Goal: Transaction & Acquisition: Purchase product/service

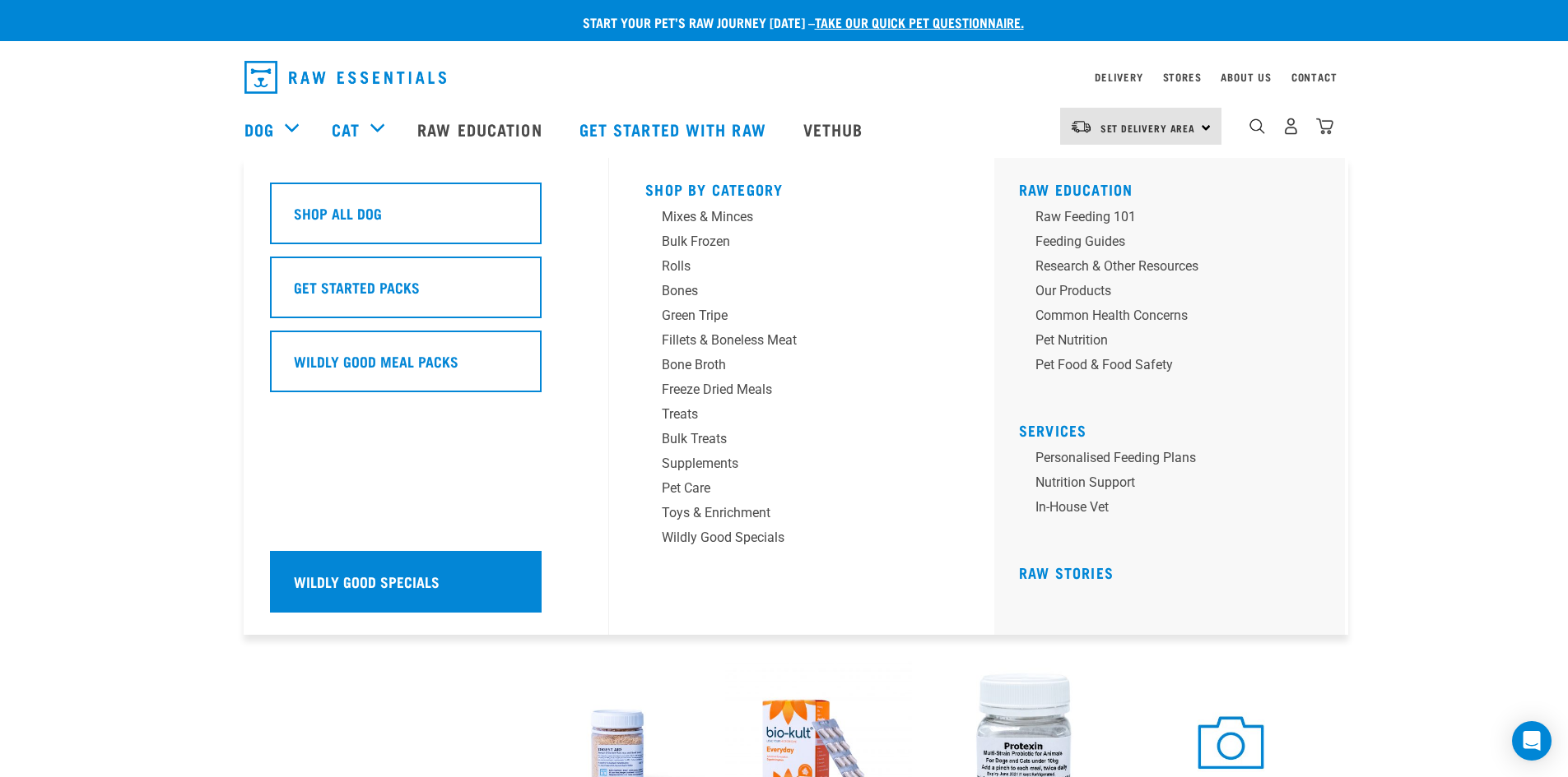
click at [348, 579] on h5 "Wildly Good Specials" at bounding box center [366, 581] width 145 height 21
click at [446, 576] on div "Wildly Good Specials" at bounding box center [405, 582] width 272 height 62
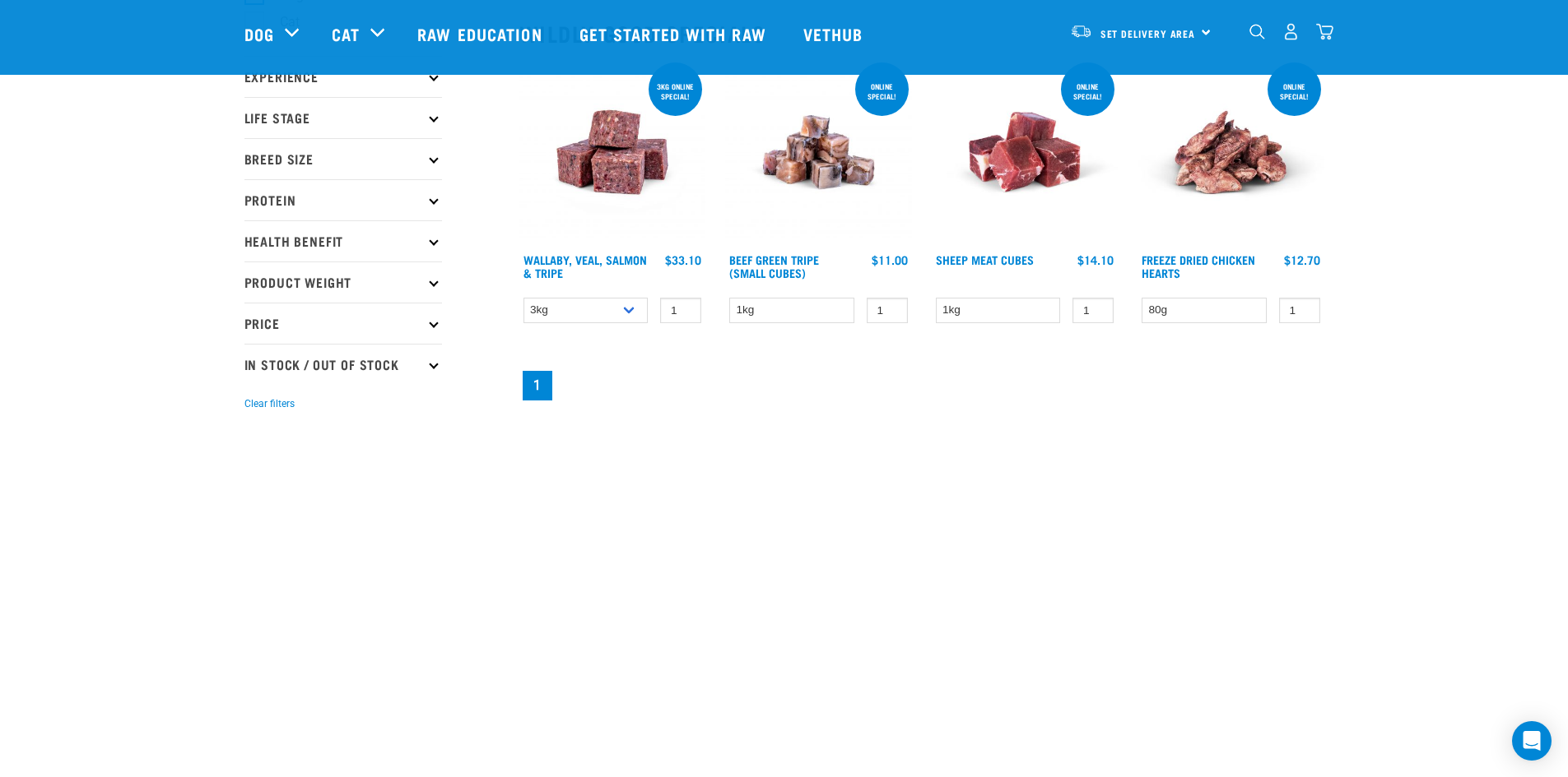
scroll to position [411, 0]
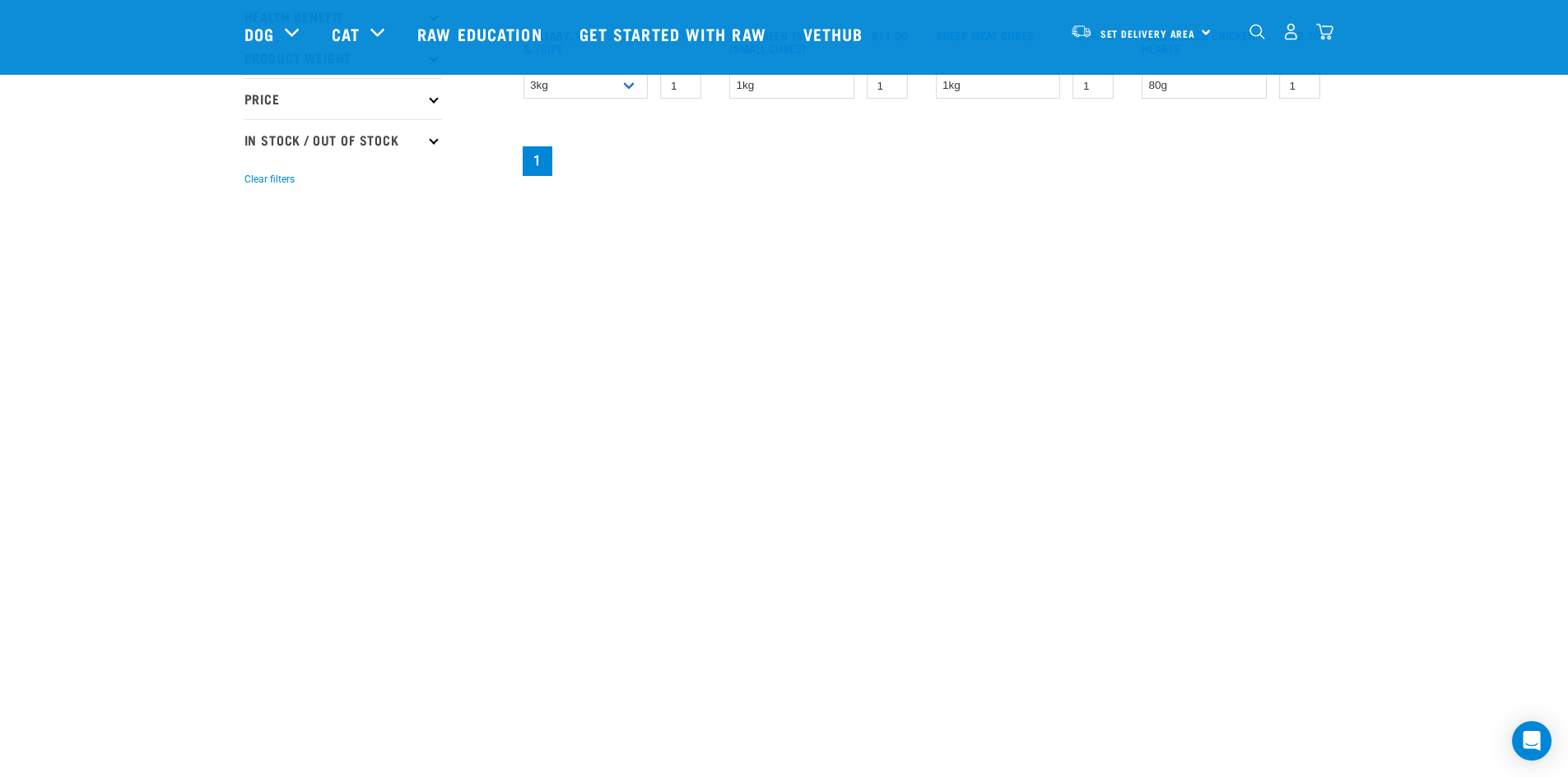
click at [985, 250] on div "Our Products Raw Education Your Stories FAQs Get started with Raw Our Stores De…" at bounding box center [784, 701] width 1568 height 992
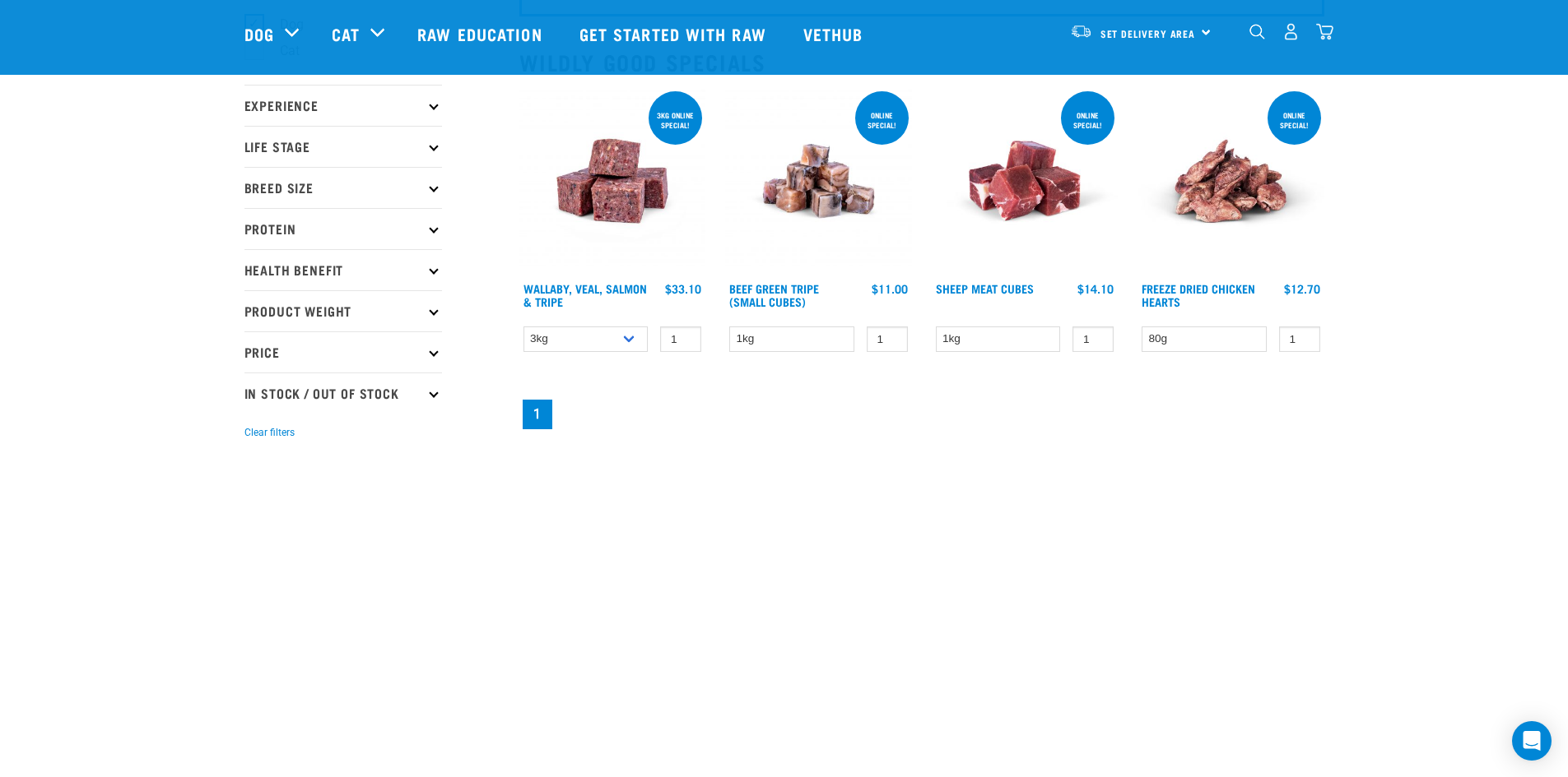
scroll to position [0, 0]
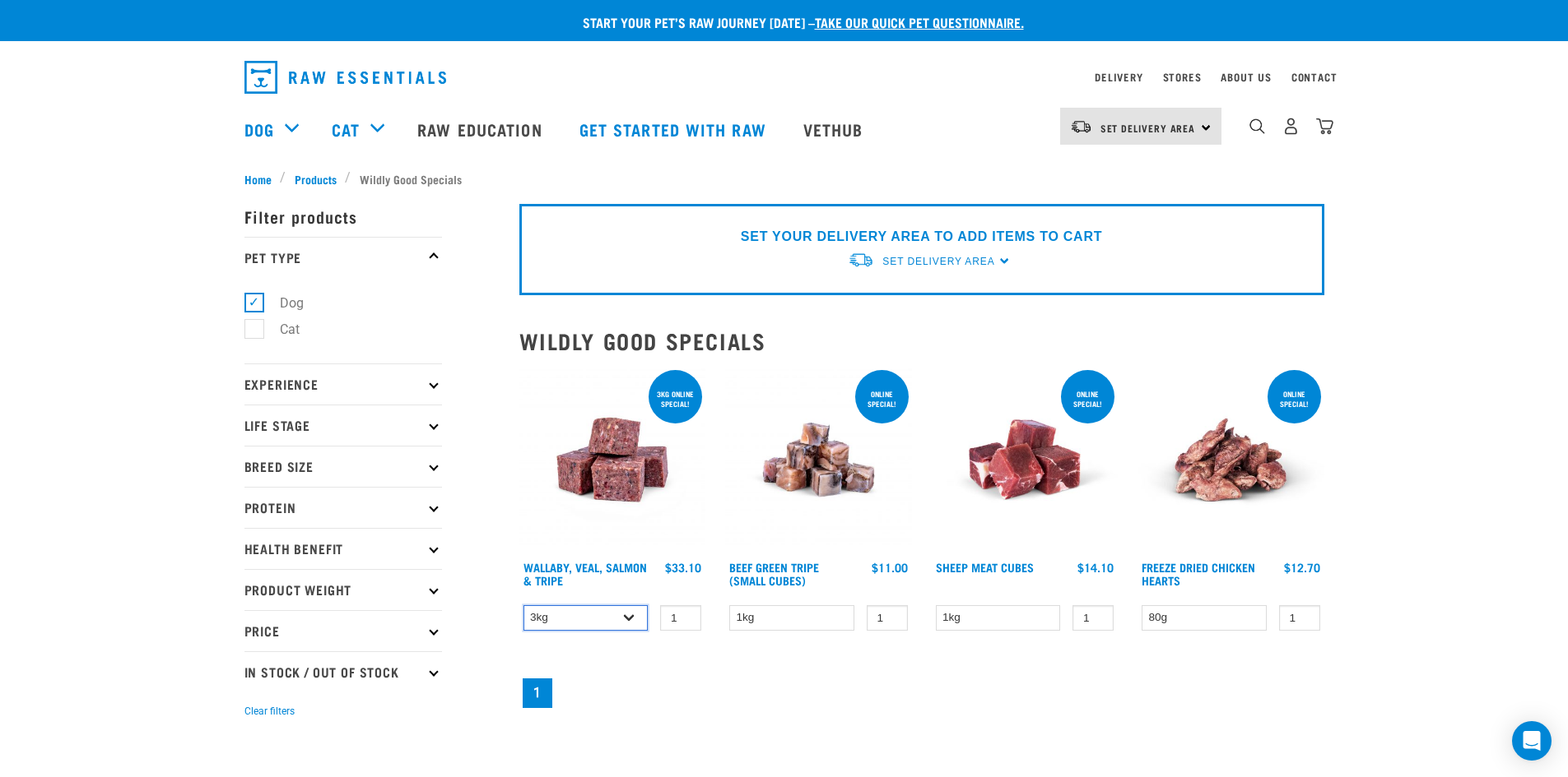
click at [618, 617] on select "3kg 1kg" at bounding box center [585, 618] width 125 height 26
click at [523, 606] on select "3kg 1kg" at bounding box center [585, 618] width 125 height 26
click at [994, 616] on select "1kg" at bounding box center [998, 618] width 125 height 26
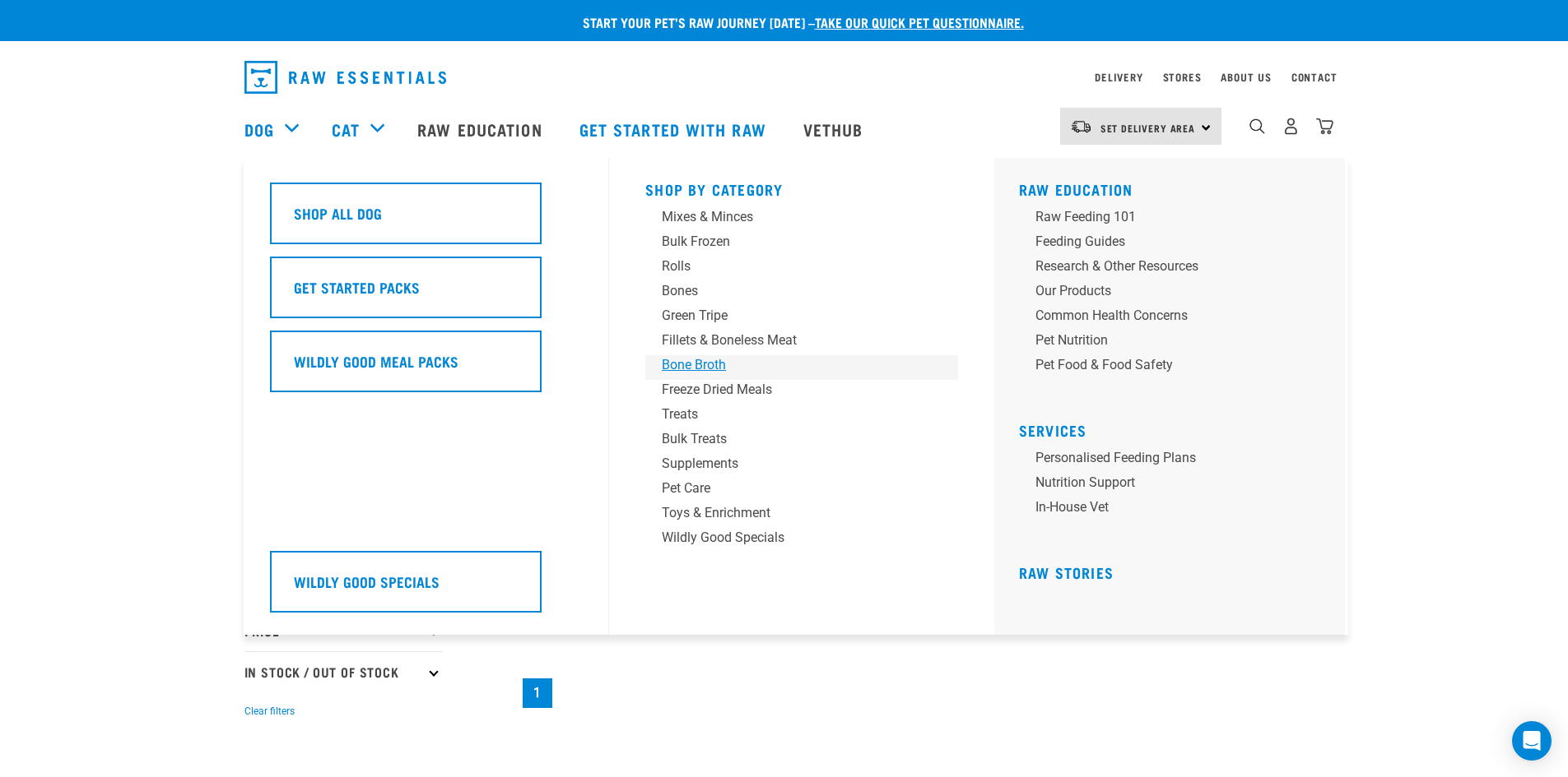
click at [717, 369] on div "Bone Broth" at bounding box center [790, 365] width 257 height 20
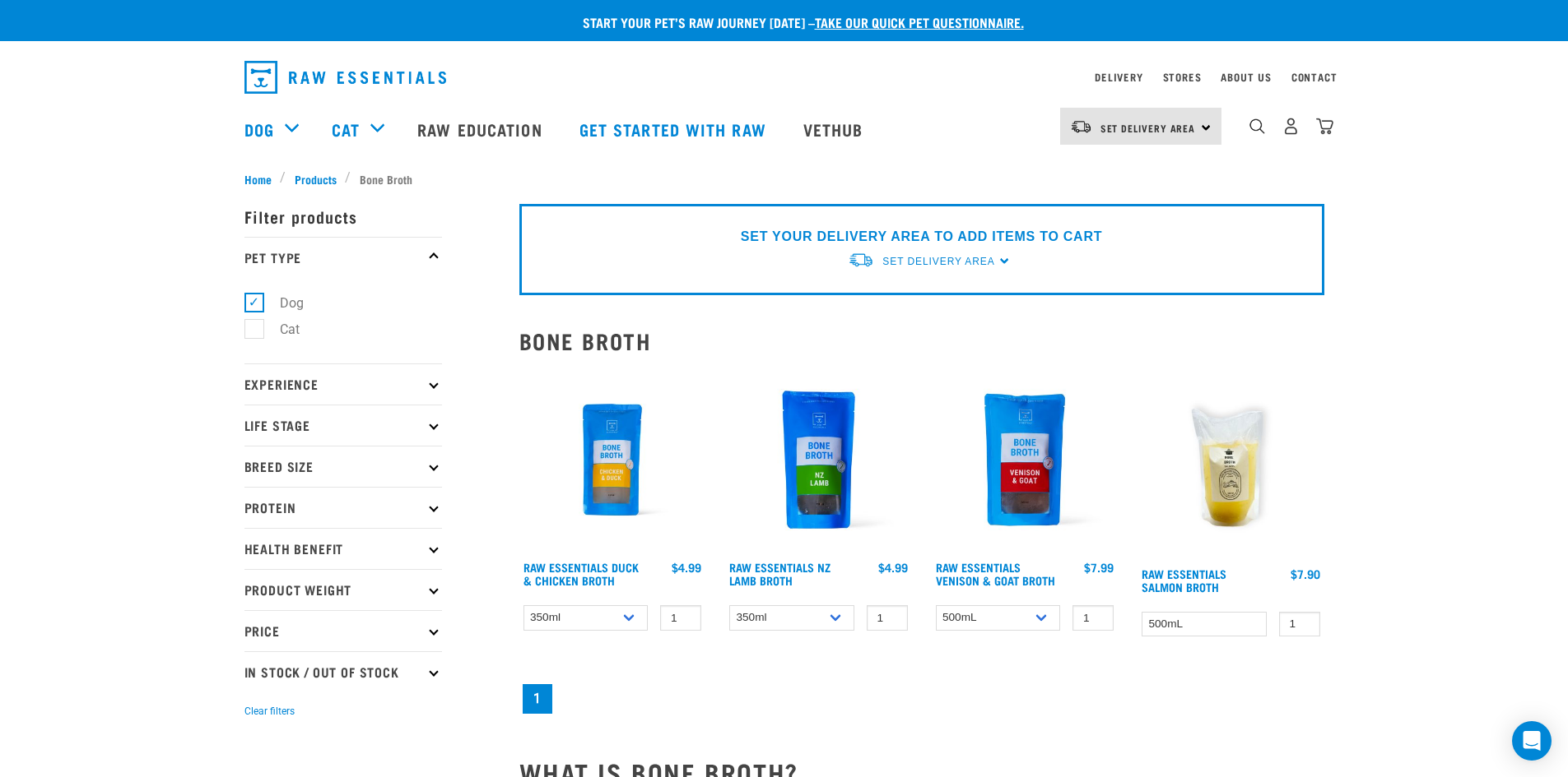
click at [1252, 473] on img at bounding box center [1230, 463] width 186 height 192
click at [1204, 582] on link "Raw Essentials Salmon Broth" at bounding box center [1184, 580] width 85 height 19
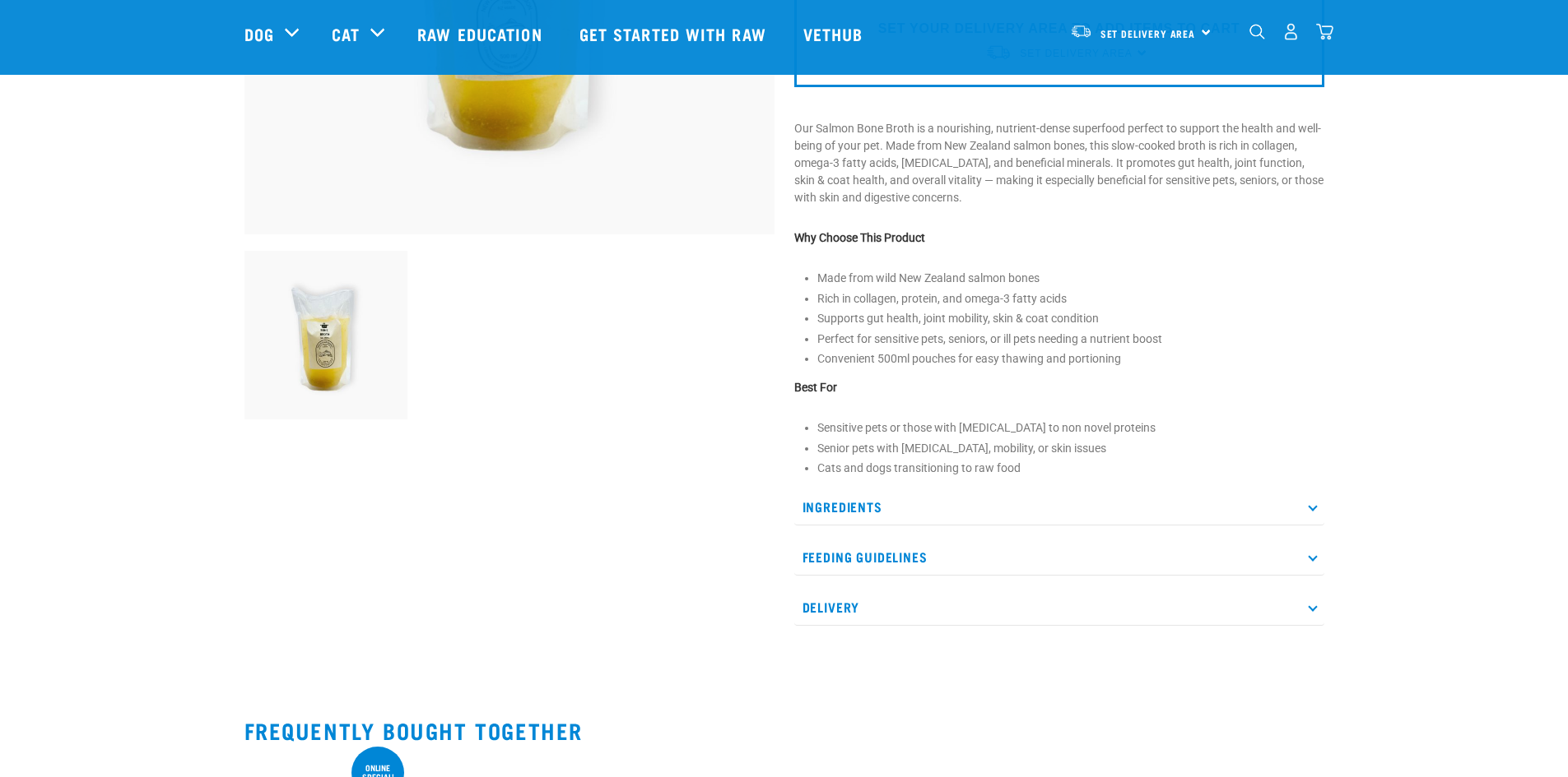
scroll to position [493, 0]
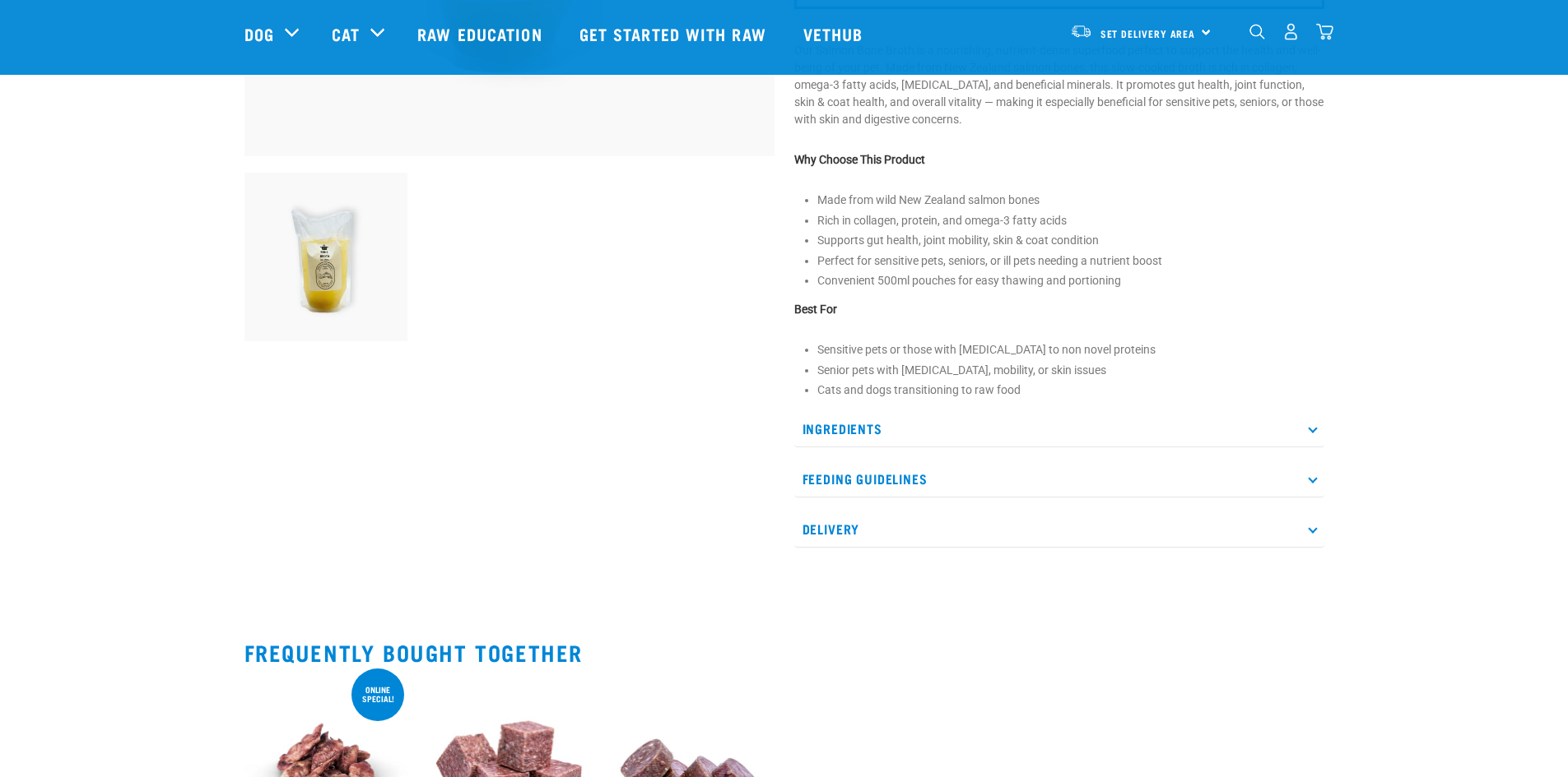
click at [952, 432] on p "Ingredients" at bounding box center [1059, 429] width 530 height 37
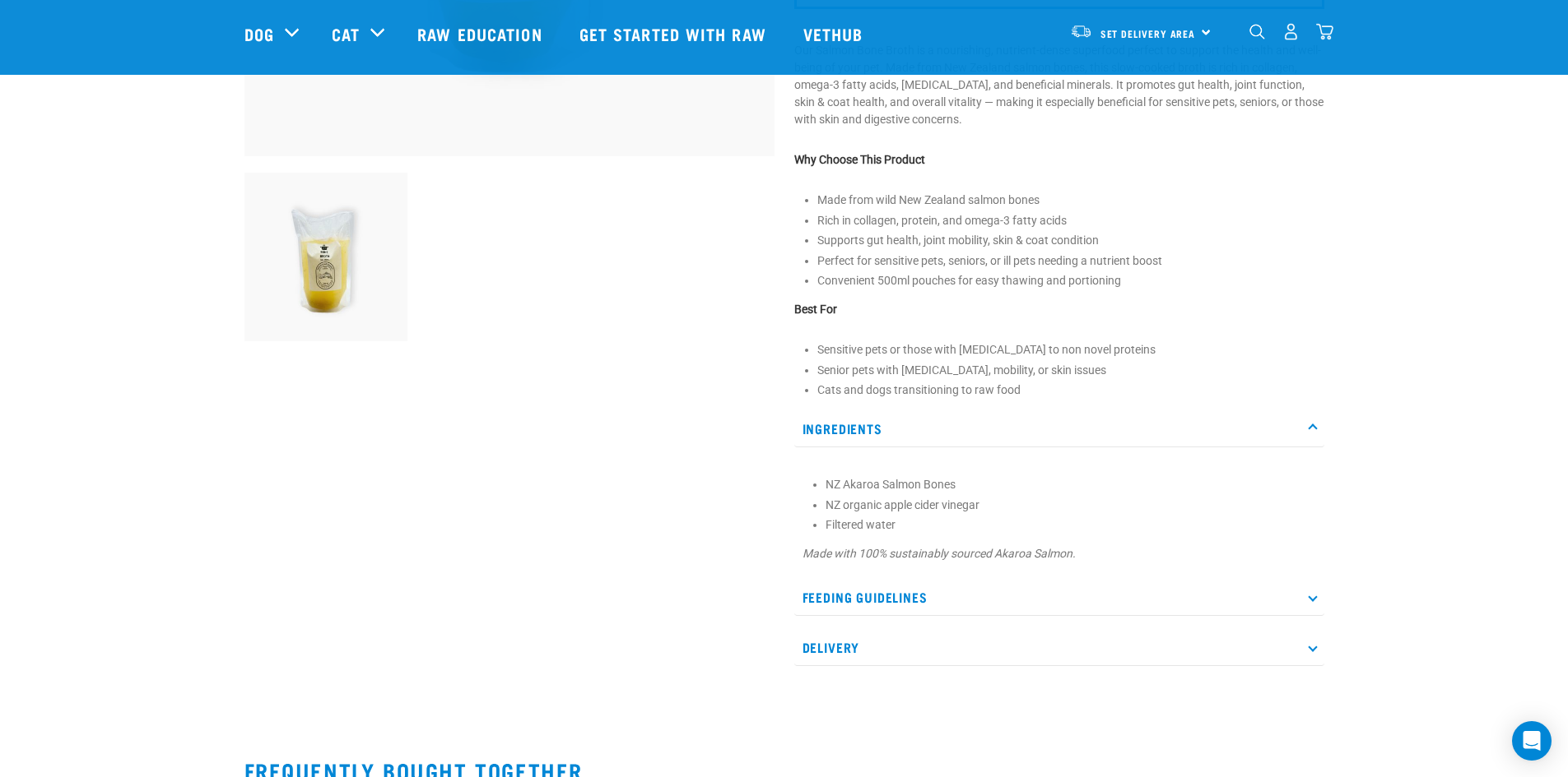
click at [952, 432] on p "Ingredients" at bounding box center [1059, 429] width 530 height 37
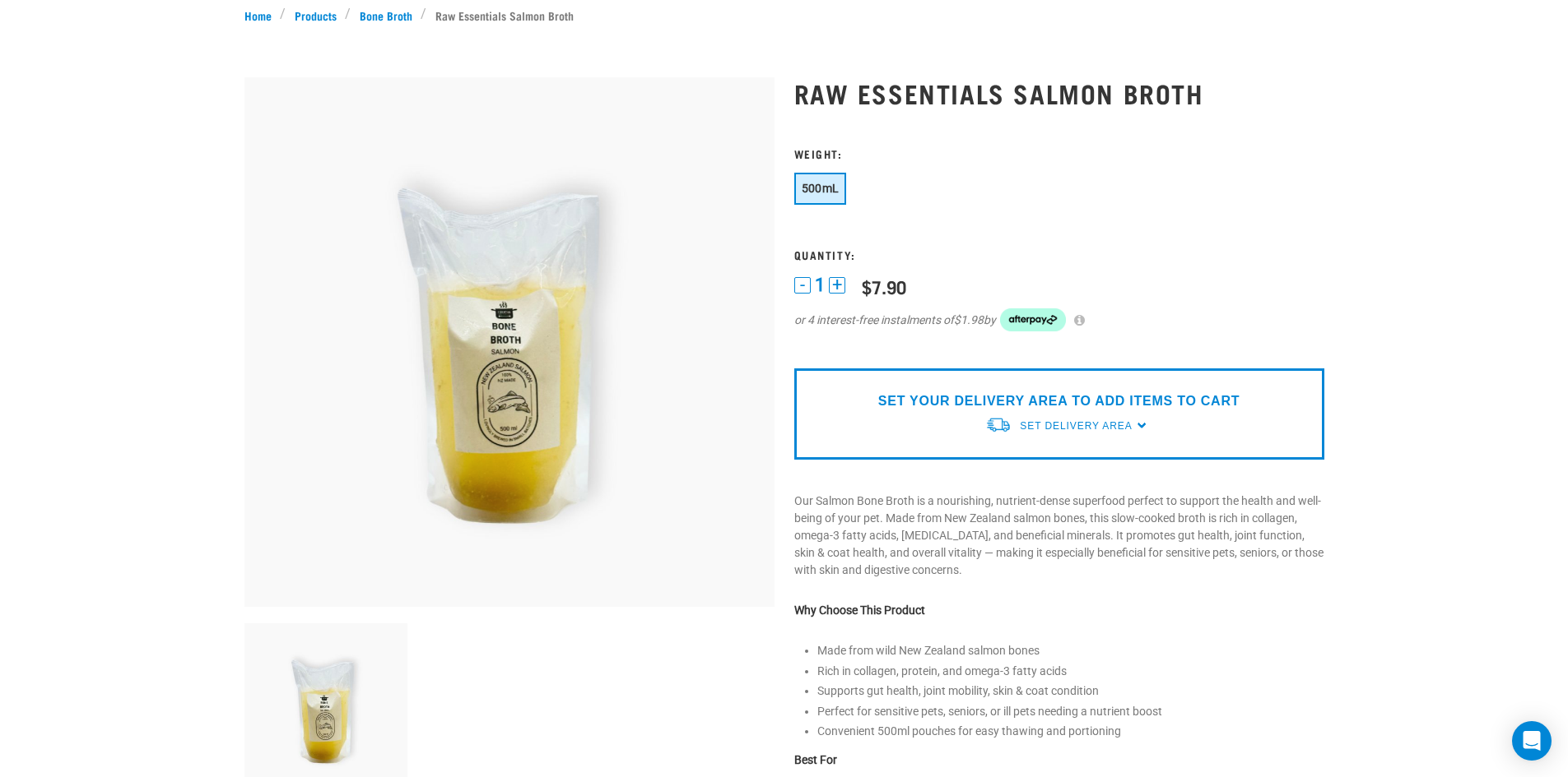
scroll to position [0, 0]
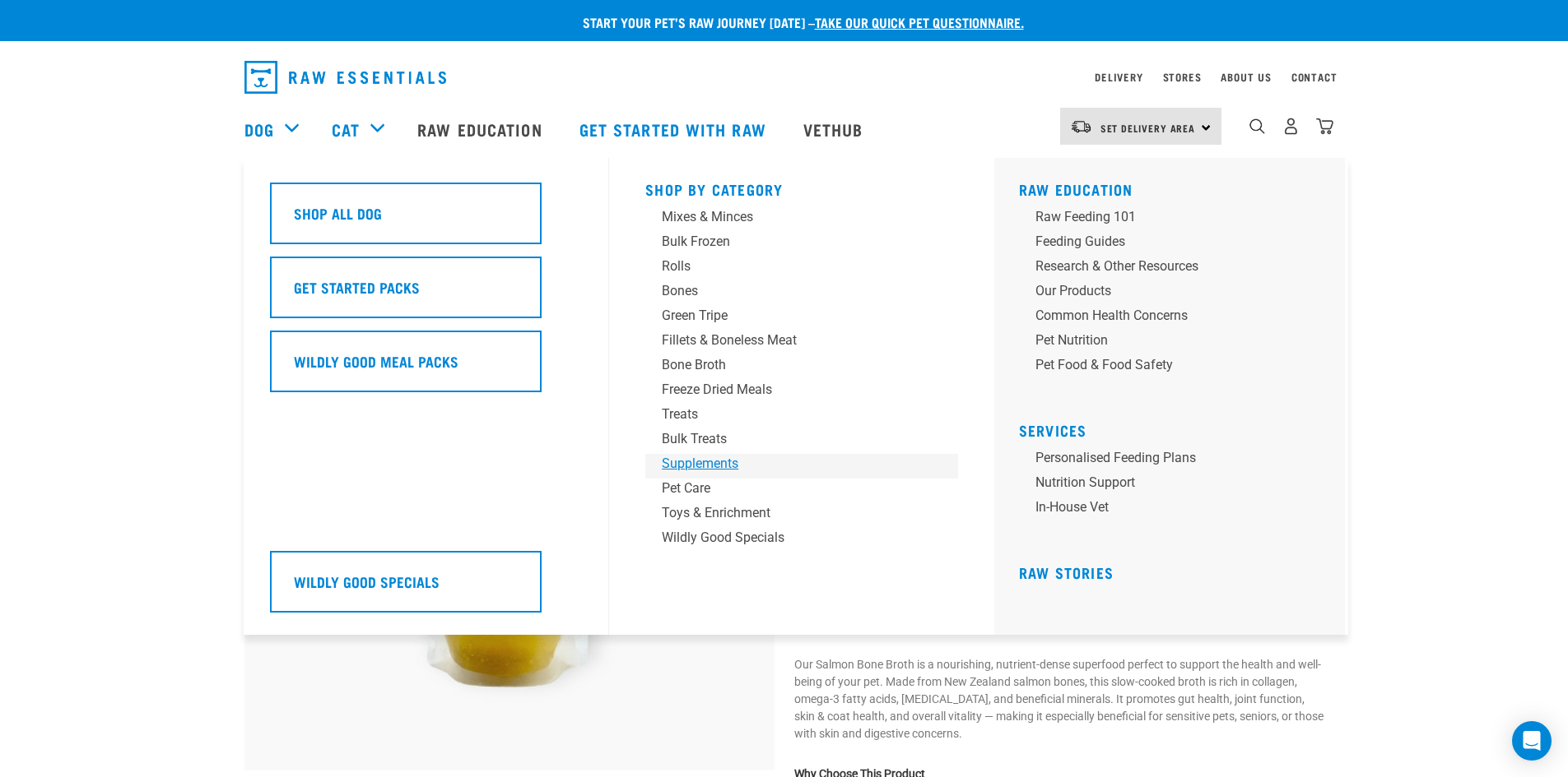
click at [689, 464] on div "Supplements" at bounding box center [790, 464] width 257 height 20
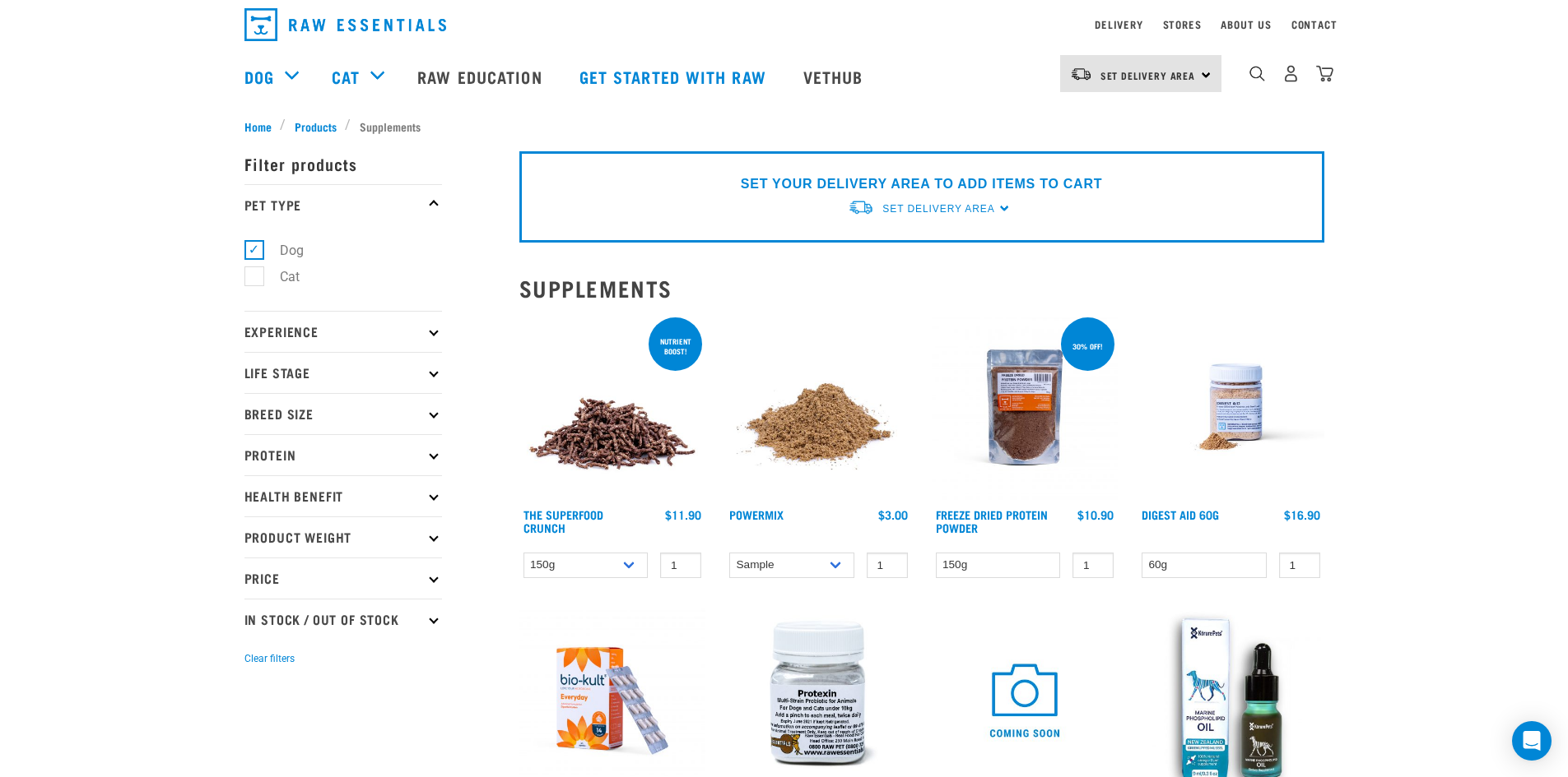
scroll to position [82, 0]
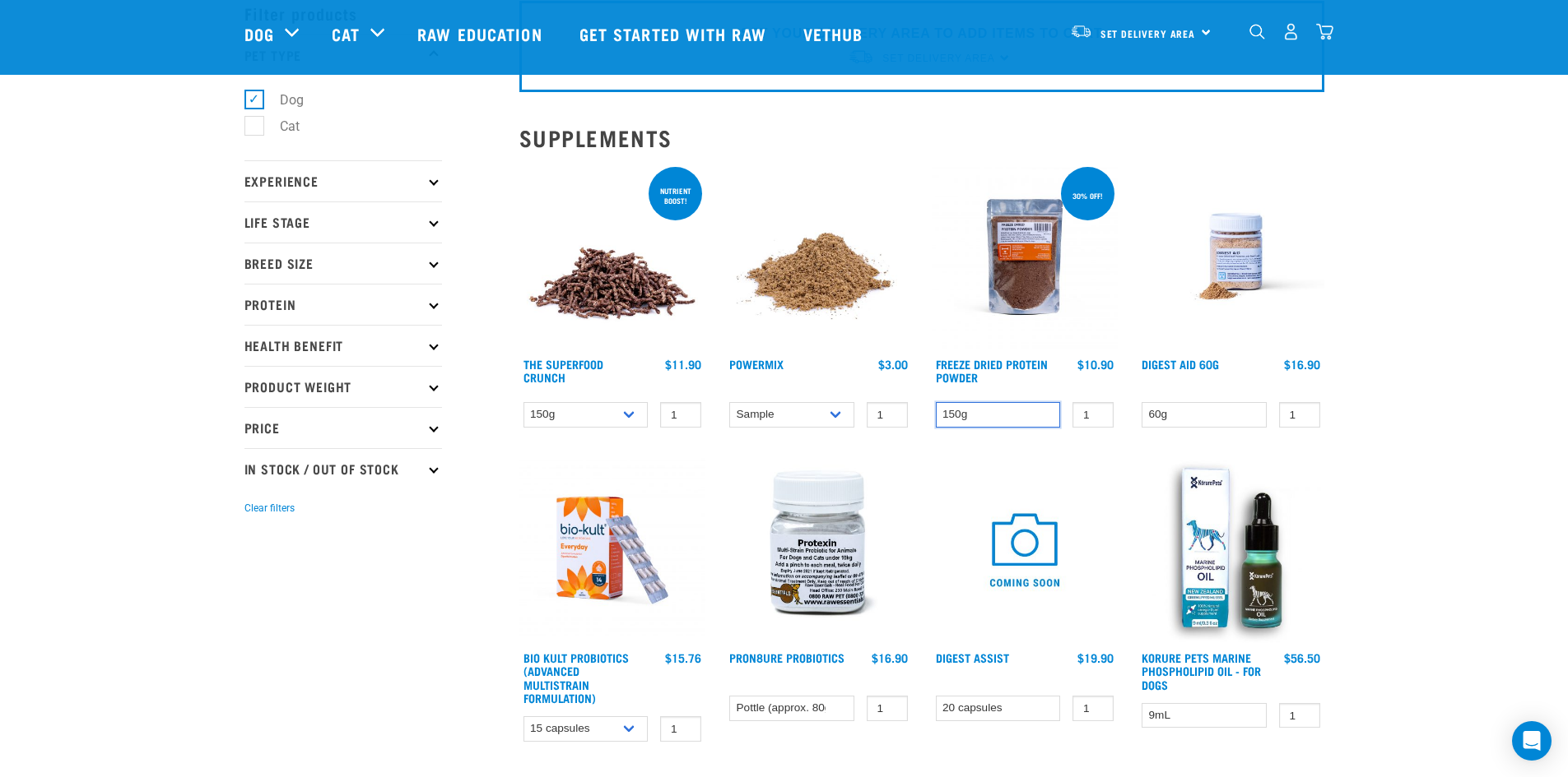
click at [1026, 408] on select "150g" at bounding box center [998, 415] width 125 height 26
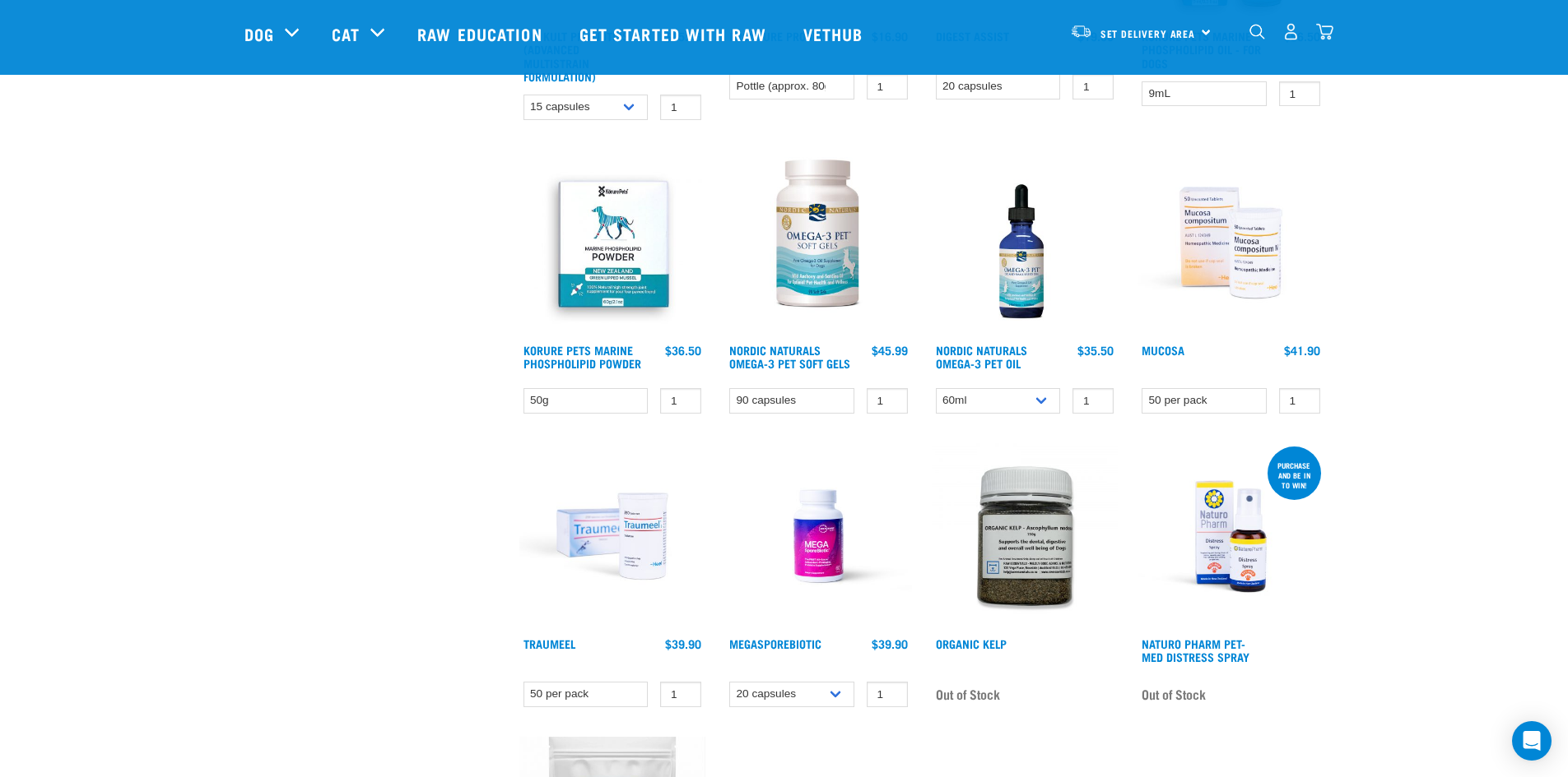
scroll to position [987, 0]
